Goal: Transaction & Acquisition: Purchase product/service

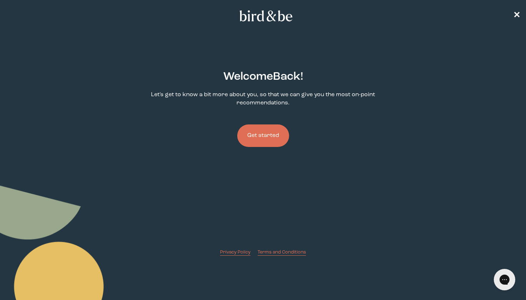
click at [268, 134] on button "Get started" at bounding box center [263, 135] width 52 height 23
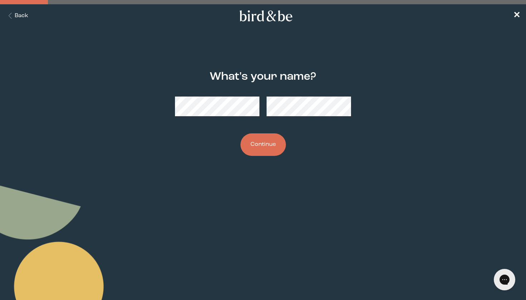
click at [267, 145] on button "Continue" at bounding box center [262, 144] width 45 height 23
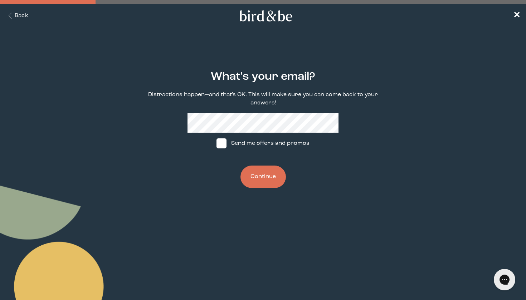
click at [225, 143] on span at bounding box center [221, 143] width 10 height 10
click at [216, 143] on input "Send me offers and promos" at bounding box center [216, 143] width 0 height 0
checkbox input "true"
click at [258, 176] on button "Continue" at bounding box center [262, 177] width 45 height 23
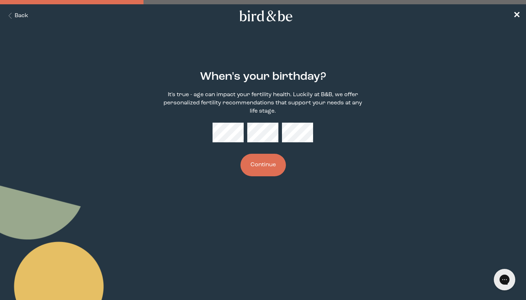
click at [253, 157] on button "Continue" at bounding box center [262, 165] width 45 height 23
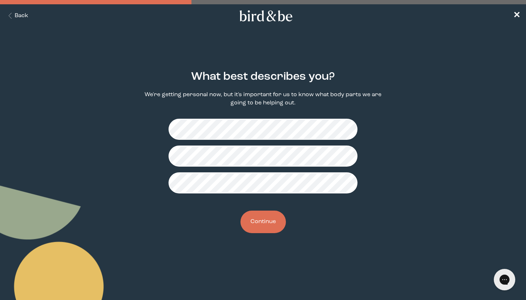
click at [270, 224] on button "Continue" at bounding box center [262, 222] width 45 height 23
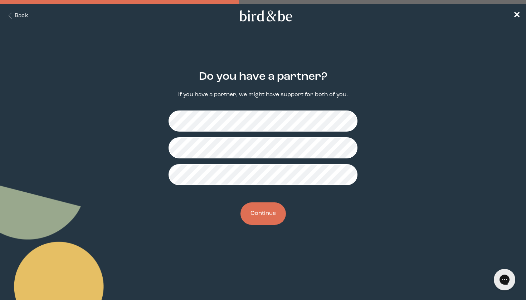
click at [268, 218] on button "Continue" at bounding box center [262, 213] width 45 height 23
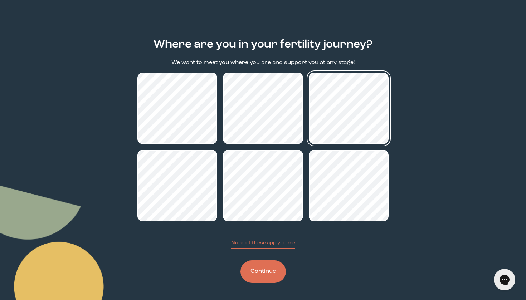
scroll to position [32, 0]
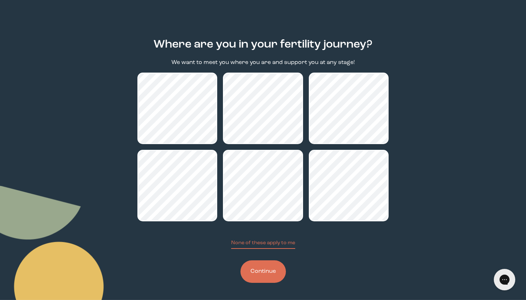
click at [258, 273] on button "Continue" at bounding box center [262, 271] width 45 height 23
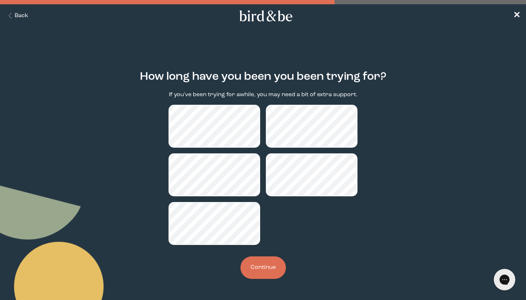
click at [273, 270] on button "Continue" at bounding box center [262, 267] width 45 height 23
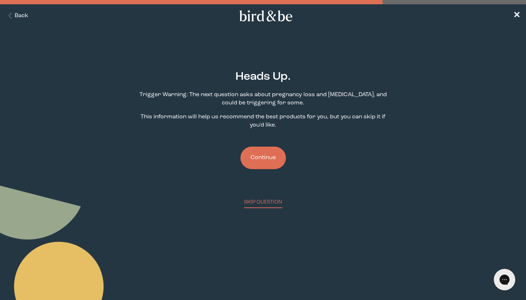
click at [261, 161] on button "Continue" at bounding box center [262, 158] width 45 height 23
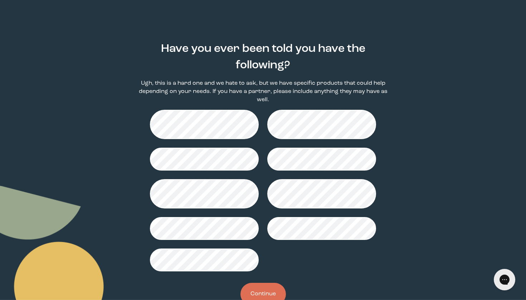
scroll to position [30, 0]
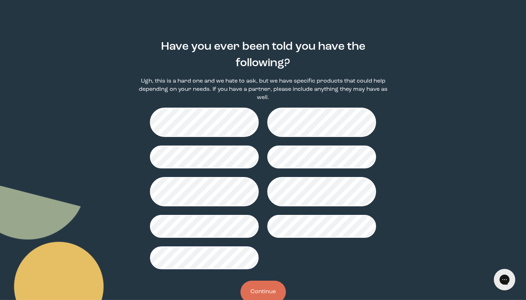
click at [259, 287] on button "Continue" at bounding box center [262, 292] width 45 height 23
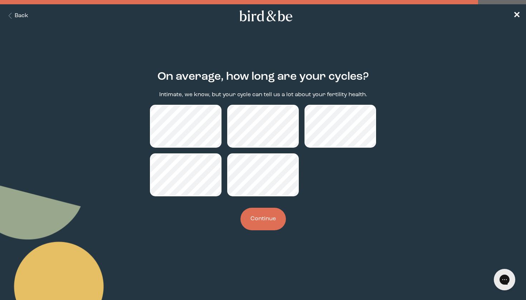
click at [257, 221] on button "Continue" at bounding box center [262, 219] width 45 height 23
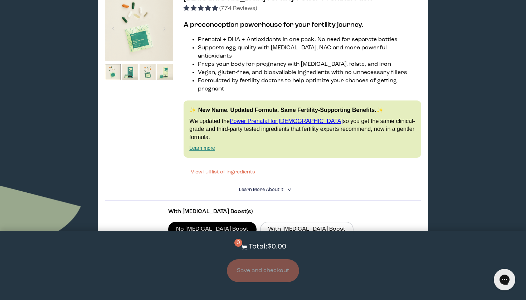
scroll to position [1784, 0]
click at [260, 221] on label "With CoQ10 Boost" at bounding box center [306, 228] width 93 height 15
click at [0, 0] on input "With CoQ10 Boost" at bounding box center [0, 0] width 0 height 0
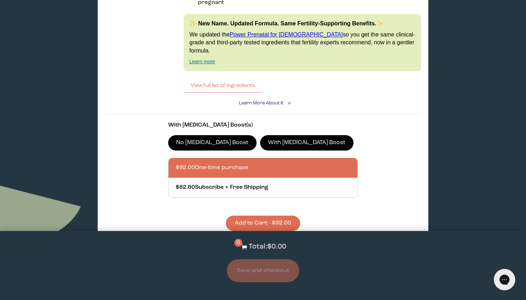
scroll to position [1871, 0]
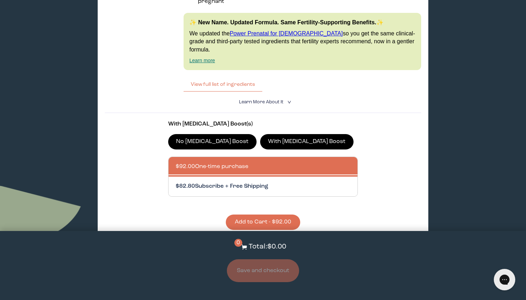
click at [231, 177] on div at bounding box center [270, 187] width 189 height 20
click at [176, 182] on input "$82.80 Subscribe + Free Shipping" at bounding box center [175, 182] width 0 height 0
radio input "true"
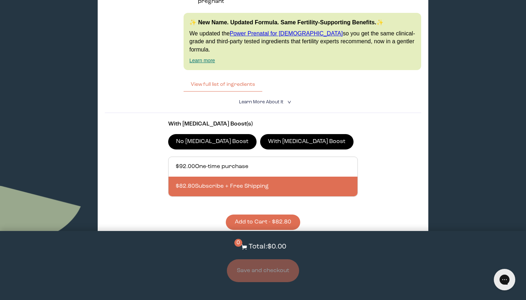
click at [267, 214] on button "Add to Cart - $82.80" at bounding box center [263, 221] width 74 height 15
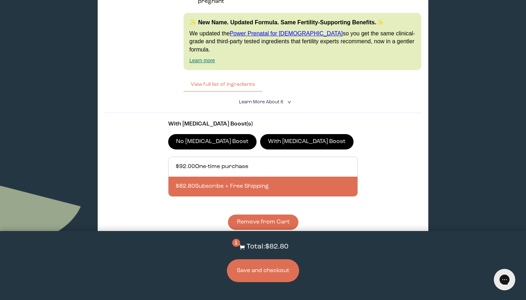
click at [286, 272] on button "Save and checkout" at bounding box center [263, 270] width 72 height 23
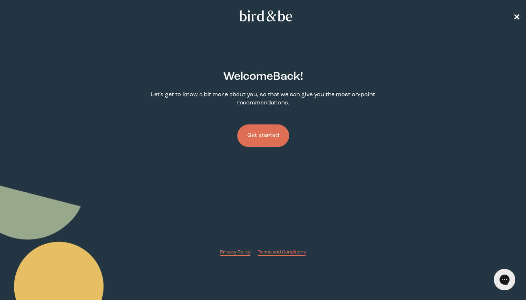
click at [518, 16] on span "✕" at bounding box center [516, 16] width 7 height 9
